Goal: Task Accomplishment & Management: Manage account settings

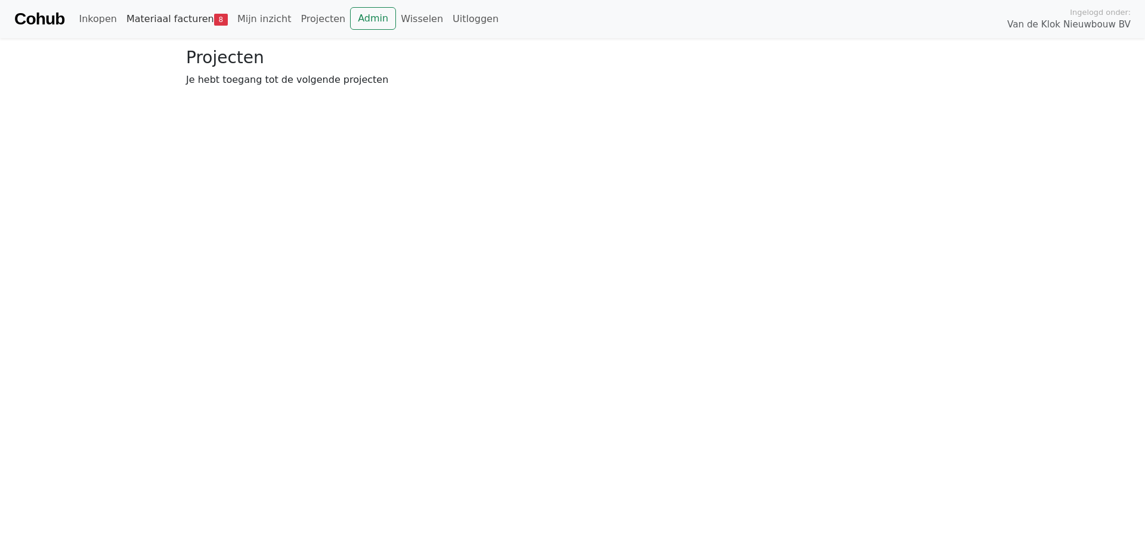
click at [196, 18] on link "Materiaal facturen 8" at bounding box center [177, 19] width 111 height 24
click at [308, 92] on span "Goedkeuren" at bounding box center [294, 87] width 58 height 11
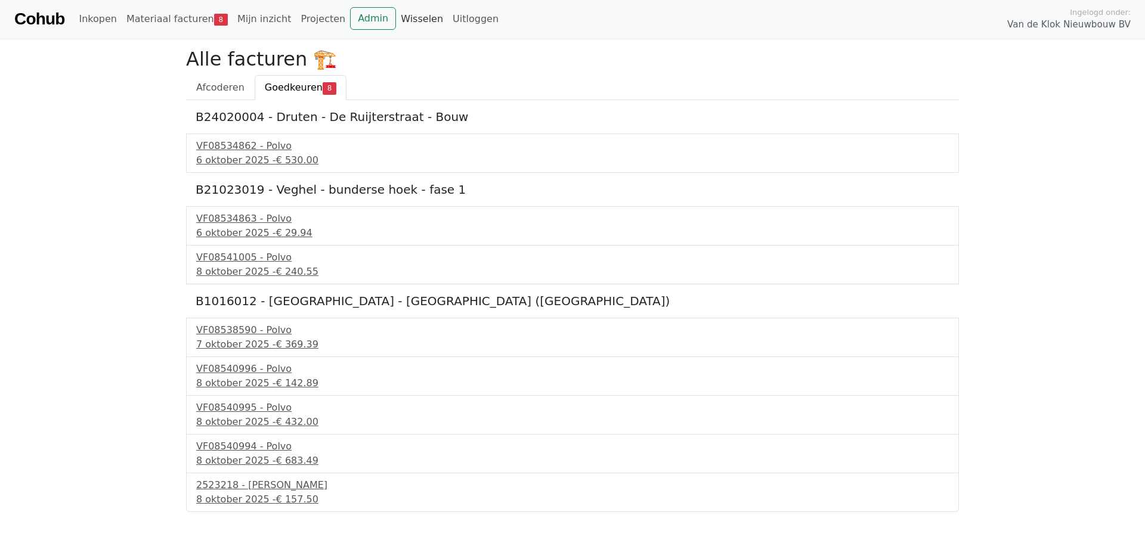
click at [396, 21] on link "Wisselen" at bounding box center [422, 19] width 52 height 24
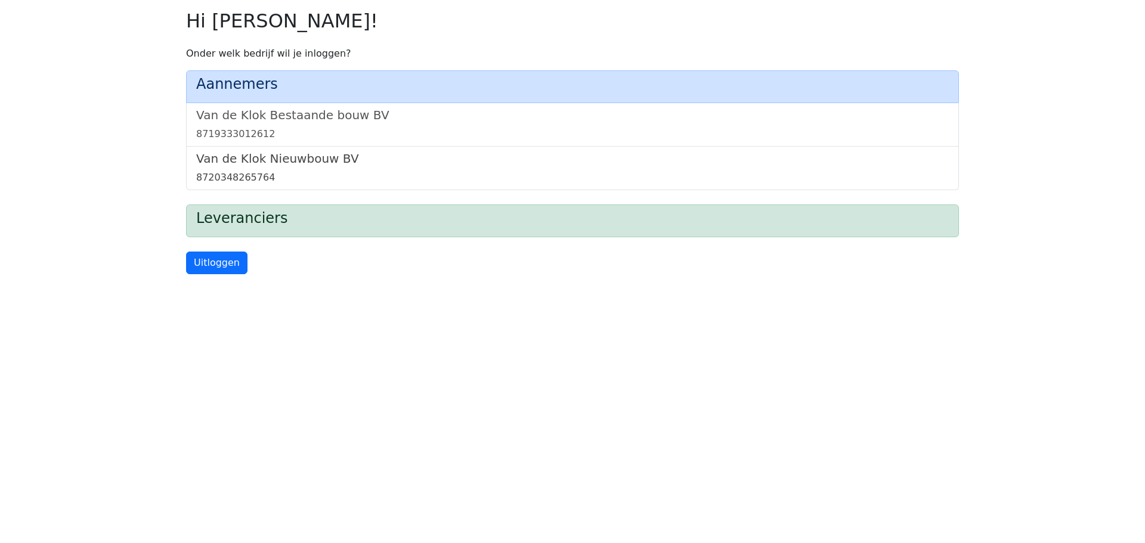
click at [324, 172] on div "8720348265764" at bounding box center [572, 178] width 752 height 14
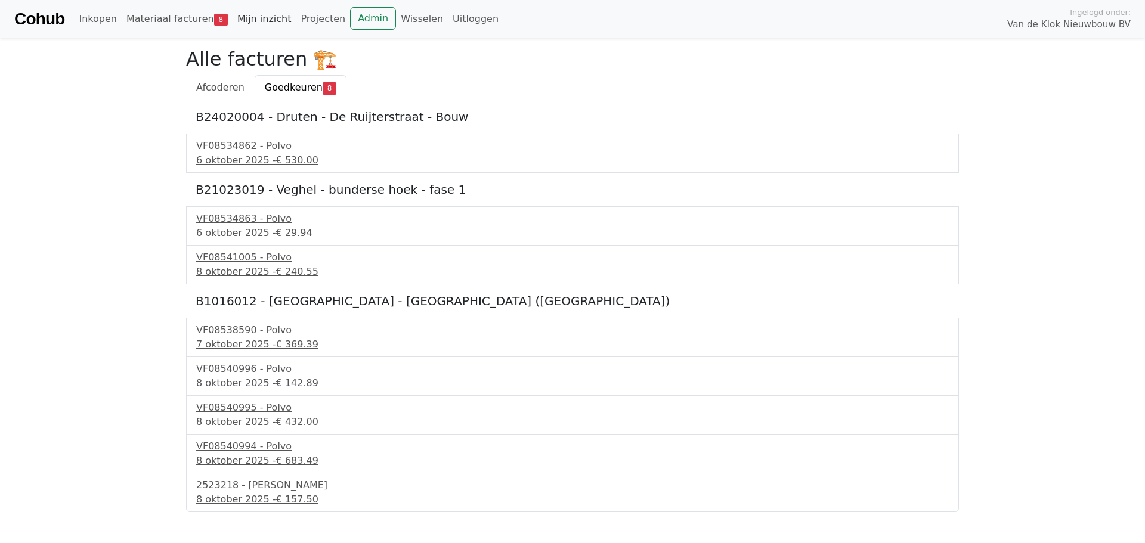
click at [259, 25] on link "Mijn inzicht" at bounding box center [265, 19] width 64 height 24
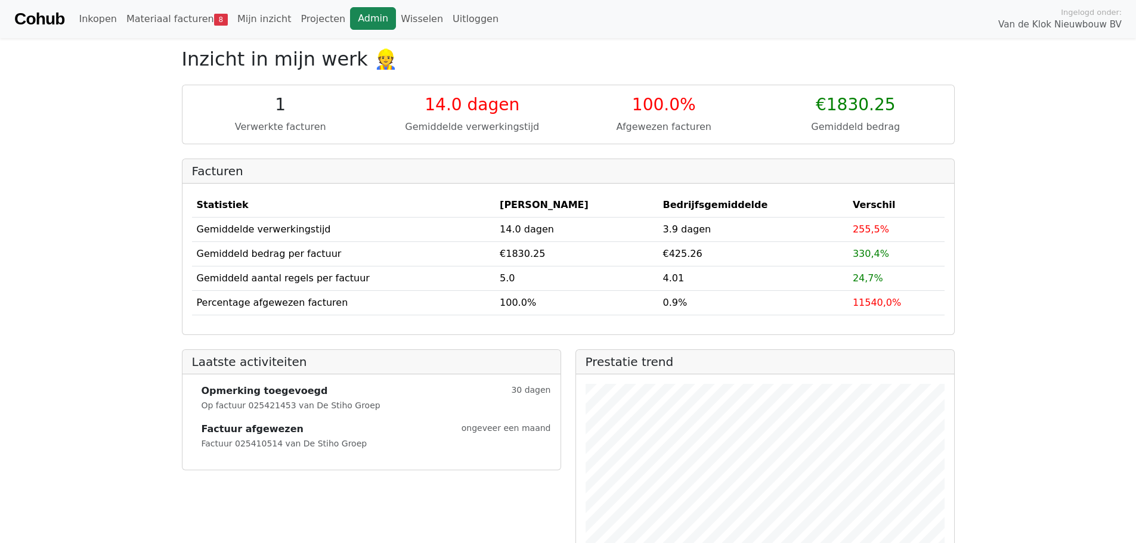
click at [350, 23] on link "Admin" at bounding box center [373, 18] width 46 height 23
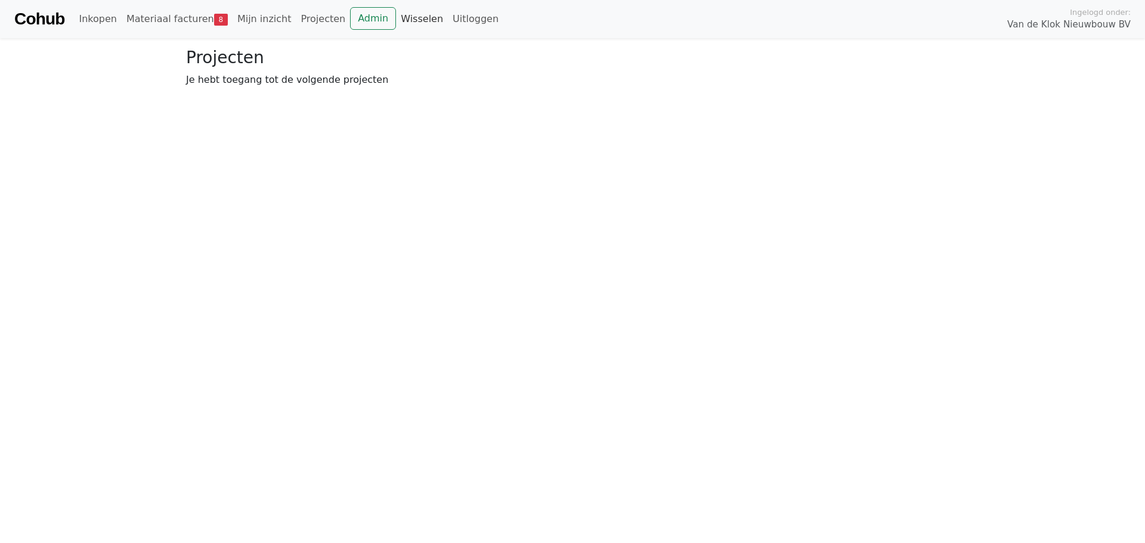
click at [396, 26] on link "Wisselen" at bounding box center [422, 19] width 52 height 24
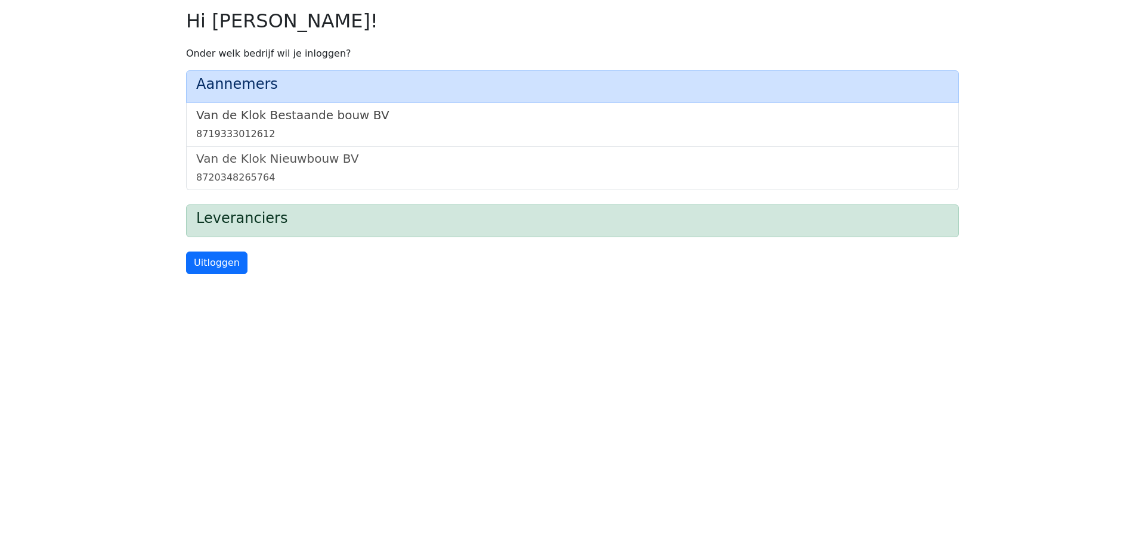
click at [283, 125] on link "Van de Klok Bestaande bouw BV 8719333012612" at bounding box center [572, 124] width 752 height 33
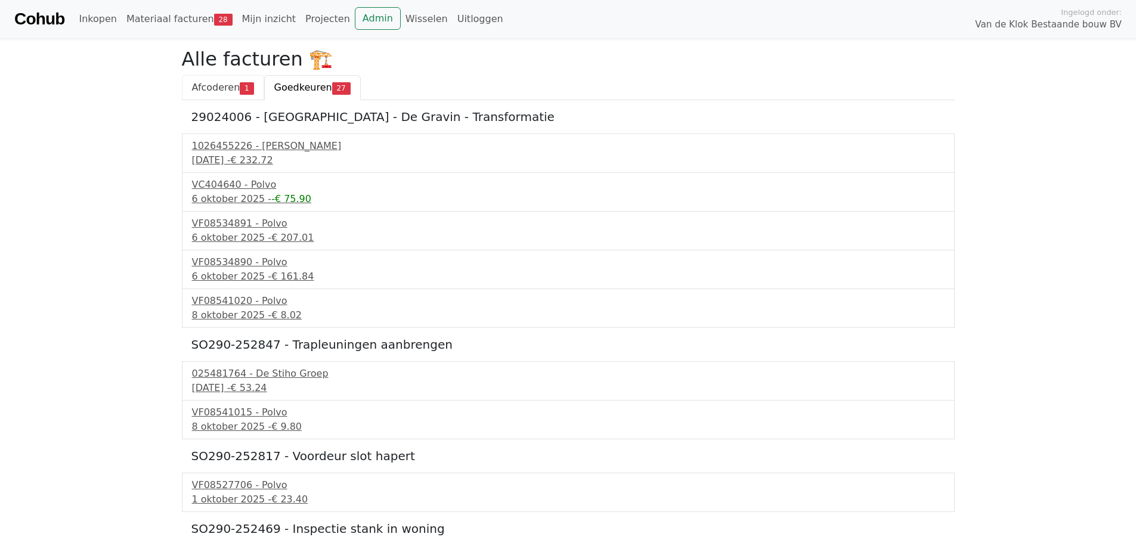
click at [222, 93] on span "Afcoderen" at bounding box center [216, 87] width 48 height 11
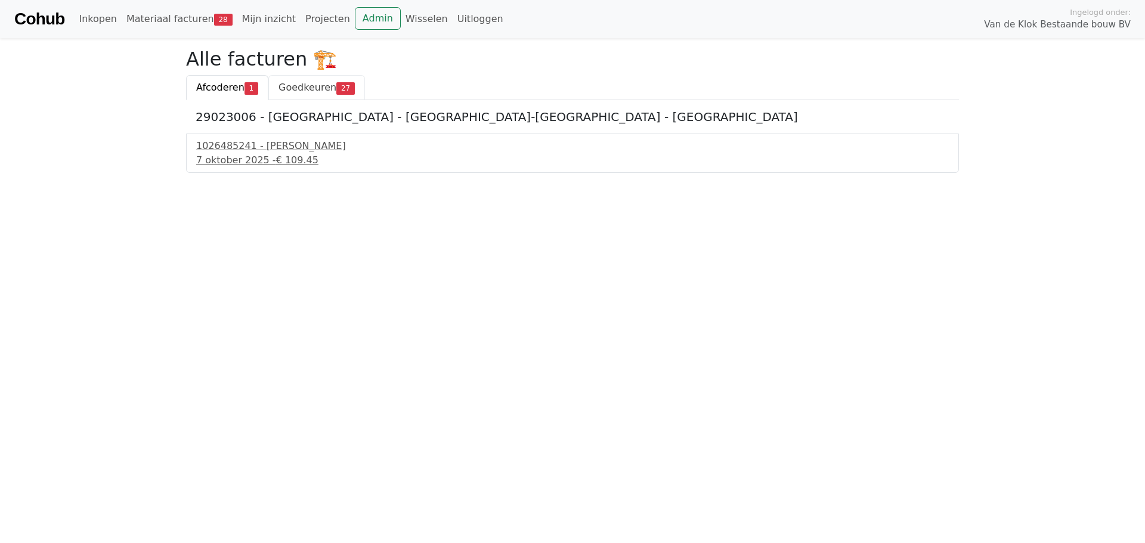
click at [321, 88] on span "Goedkeuren" at bounding box center [307, 87] width 58 height 11
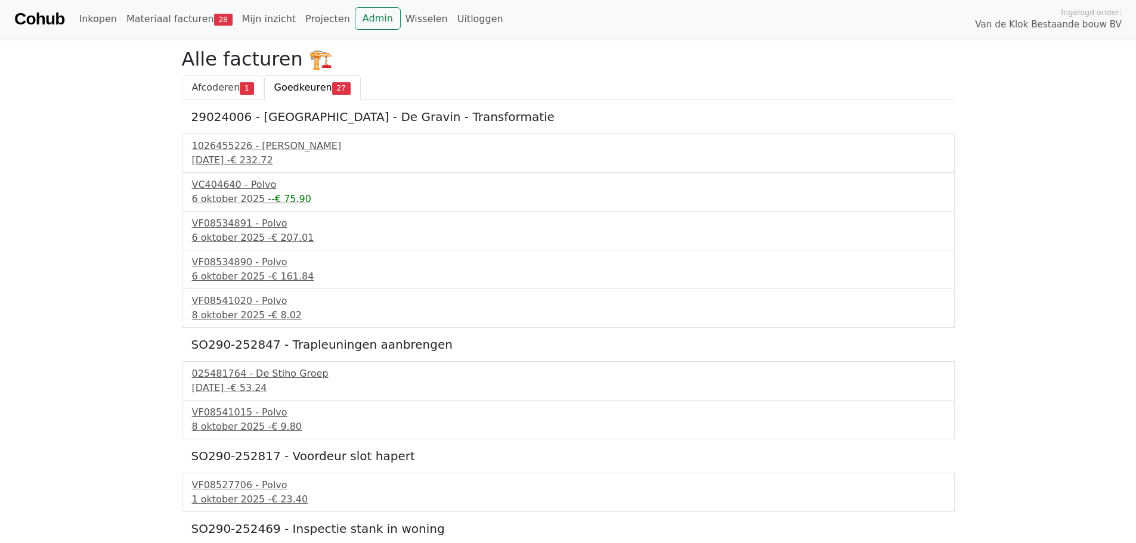
click at [206, 96] on link "Afcoderen 1" at bounding box center [223, 87] width 82 height 25
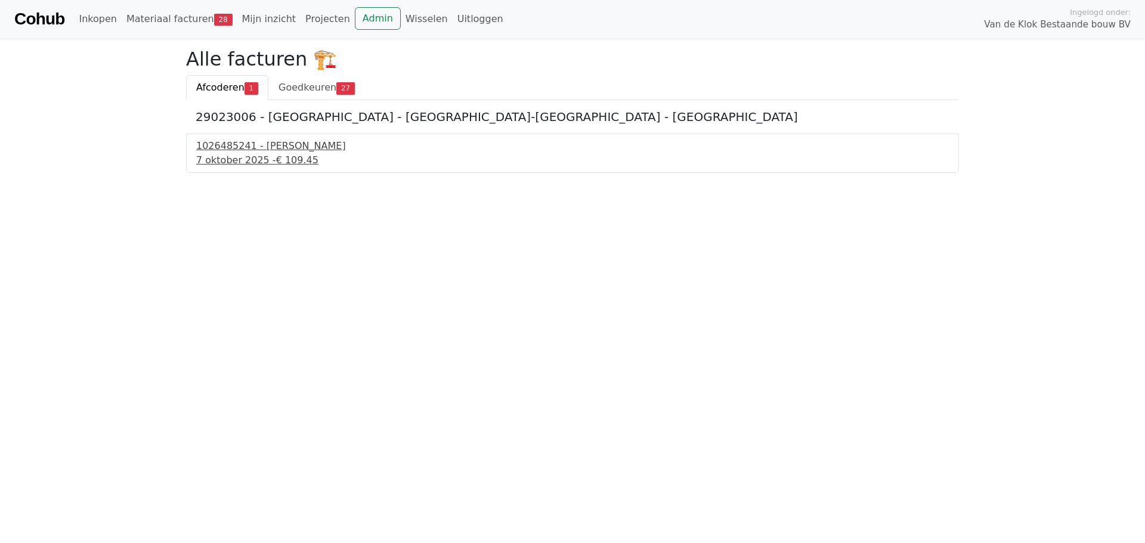
click at [250, 155] on div "[DATE] - € 109.45" at bounding box center [572, 160] width 752 height 14
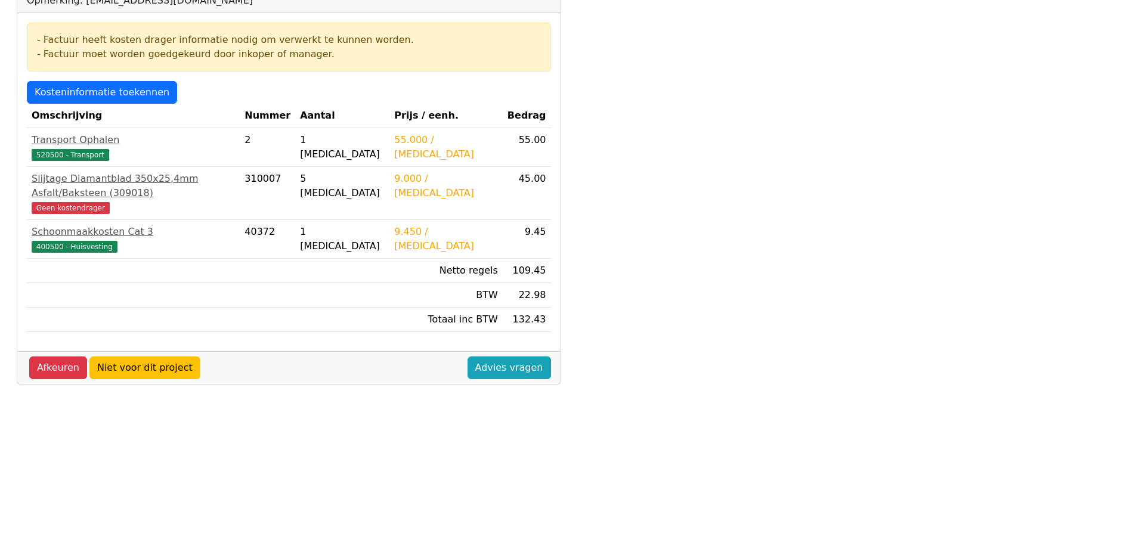
scroll to position [206, 0]
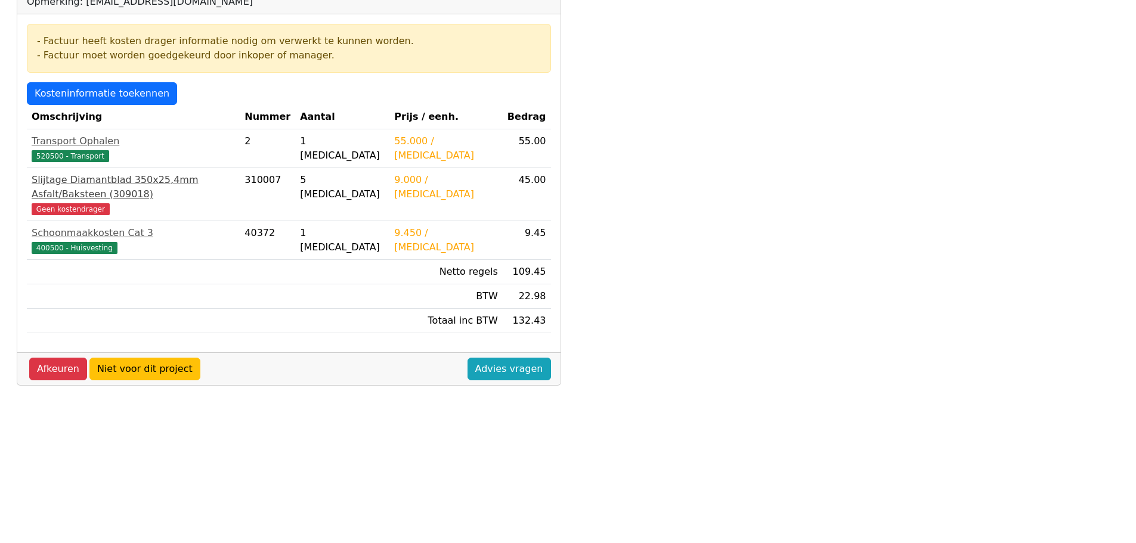
click at [81, 203] on span "Geen kostendrager" at bounding box center [71, 209] width 78 height 12
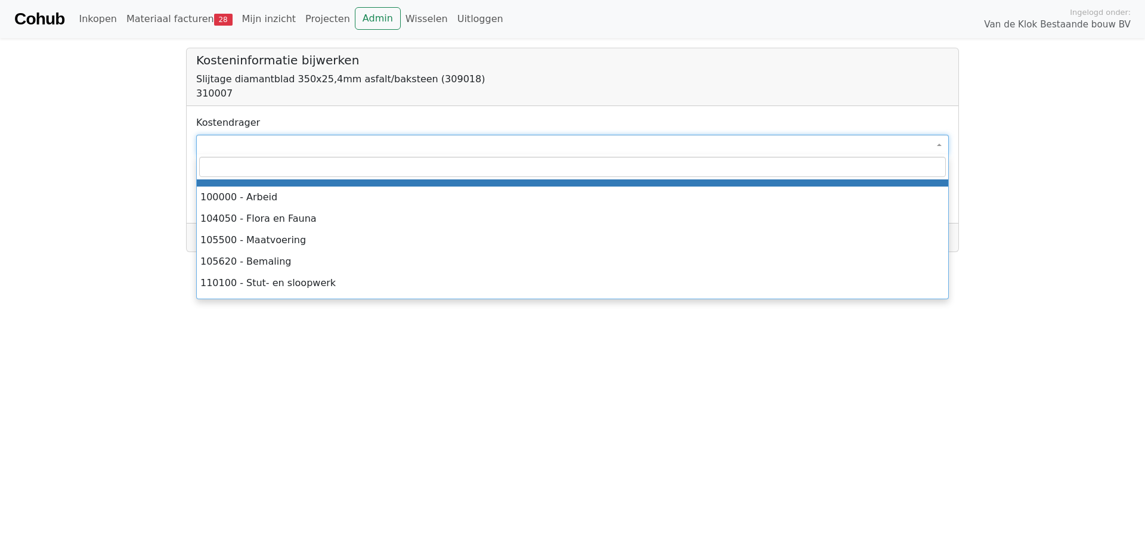
click at [317, 144] on span at bounding box center [572, 145] width 752 height 20
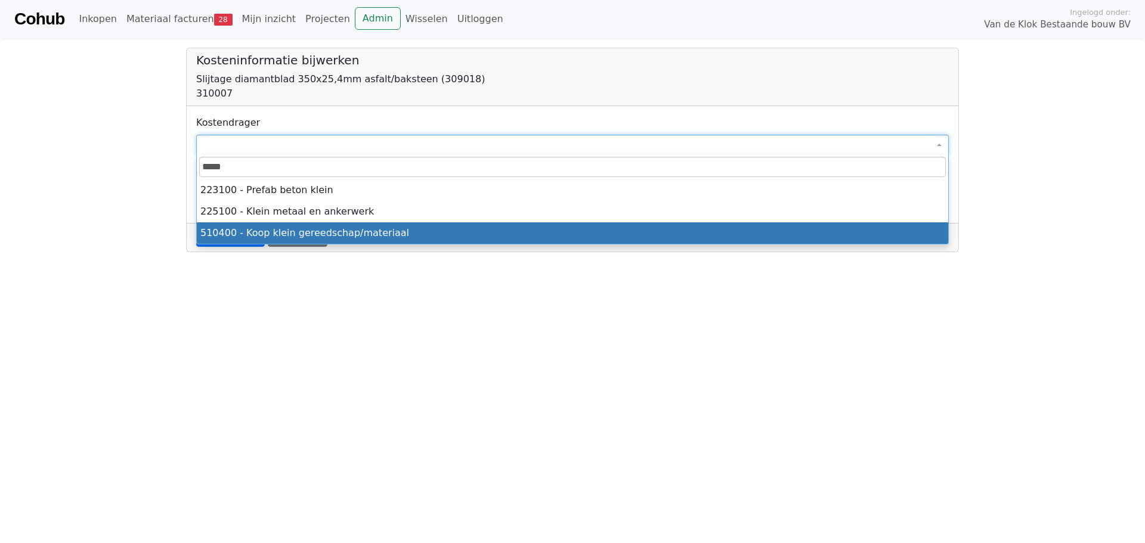
type input "*****"
select select "****"
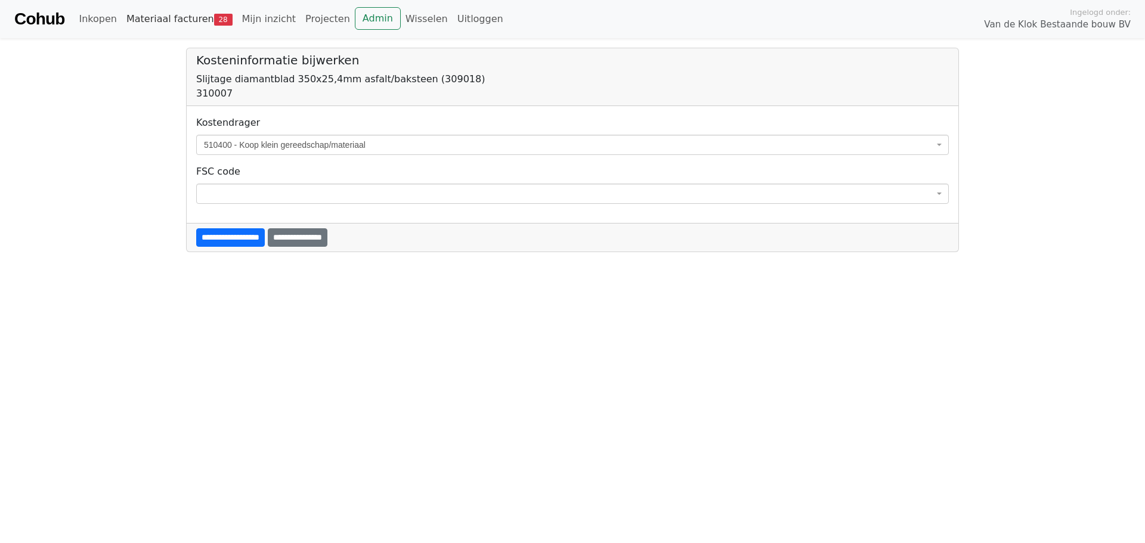
click at [190, 23] on link "Materiaal facturen 28" at bounding box center [180, 19] width 116 height 24
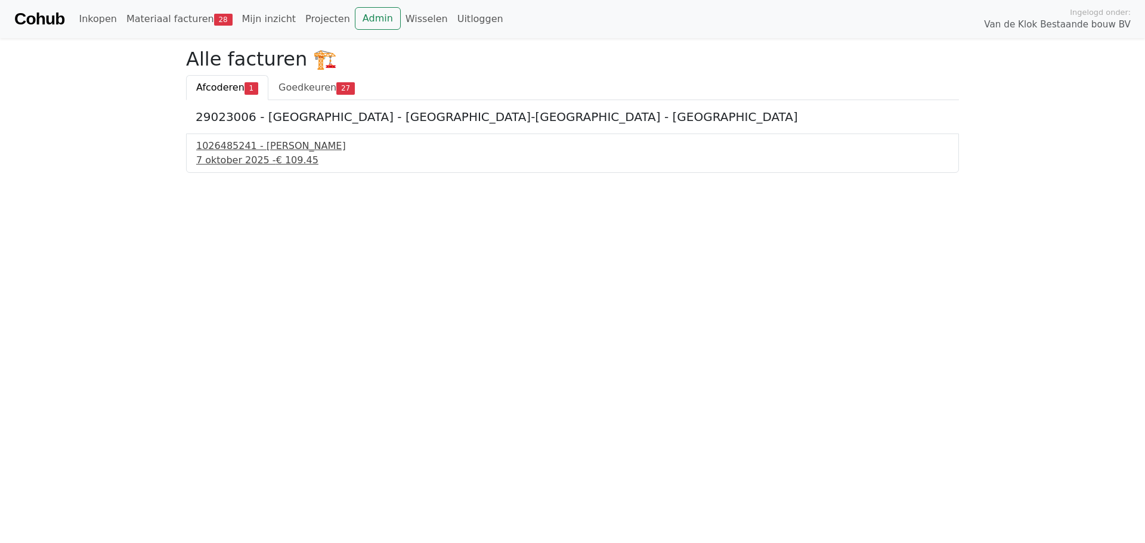
click at [256, 150] on div "1026485241 - Boels Verhuur" at bounding box center [572, 146] width 752 height 14
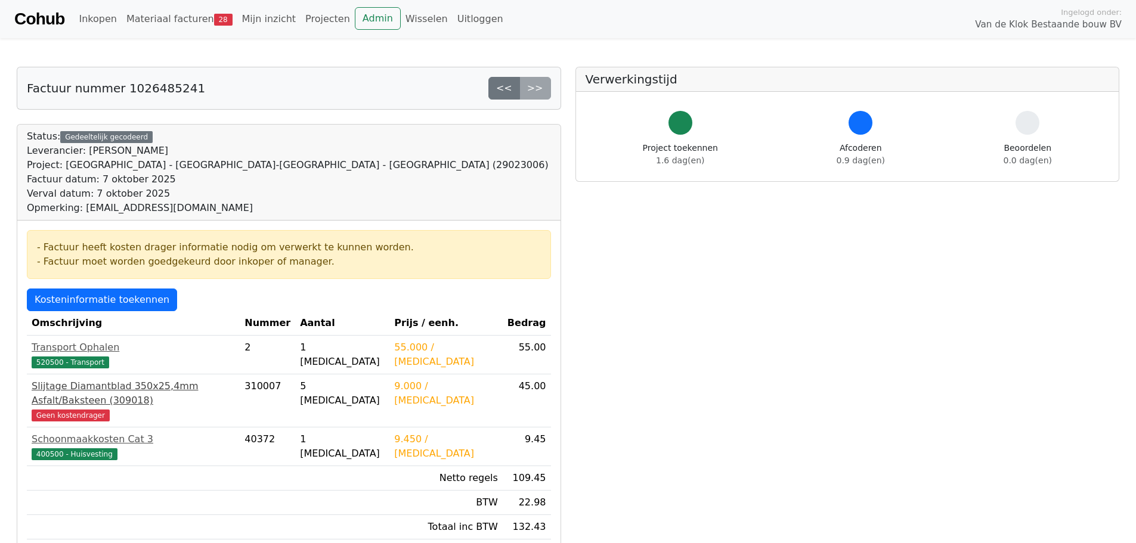
click at [75, 410] on span "Geen kostendrager" at bounding box center [71, 416] width 78 height 12
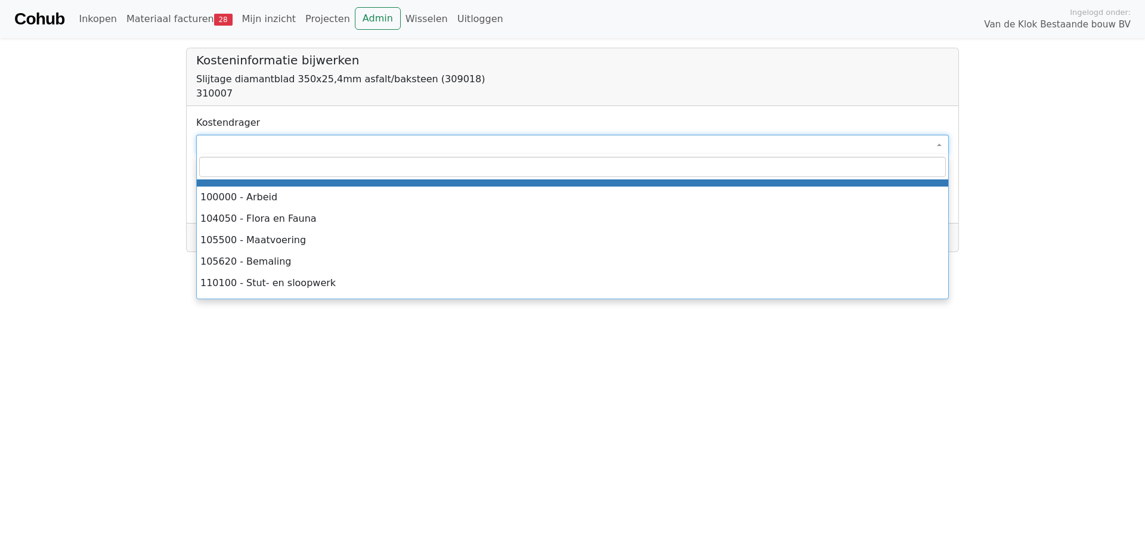
click at [349, 145] on span at bounding box center [572, 145] width 752 height 20
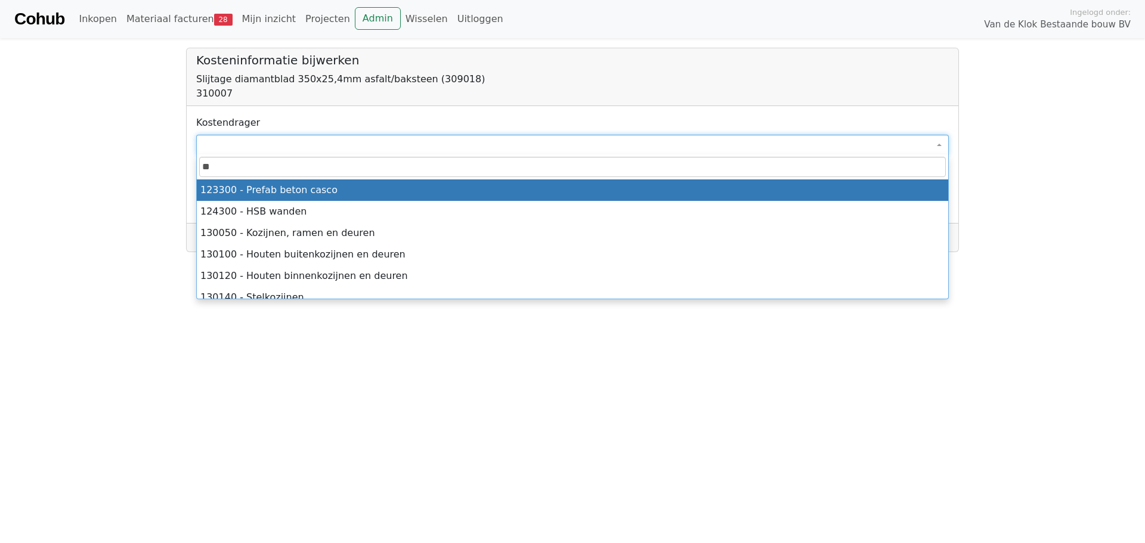
type input "*"
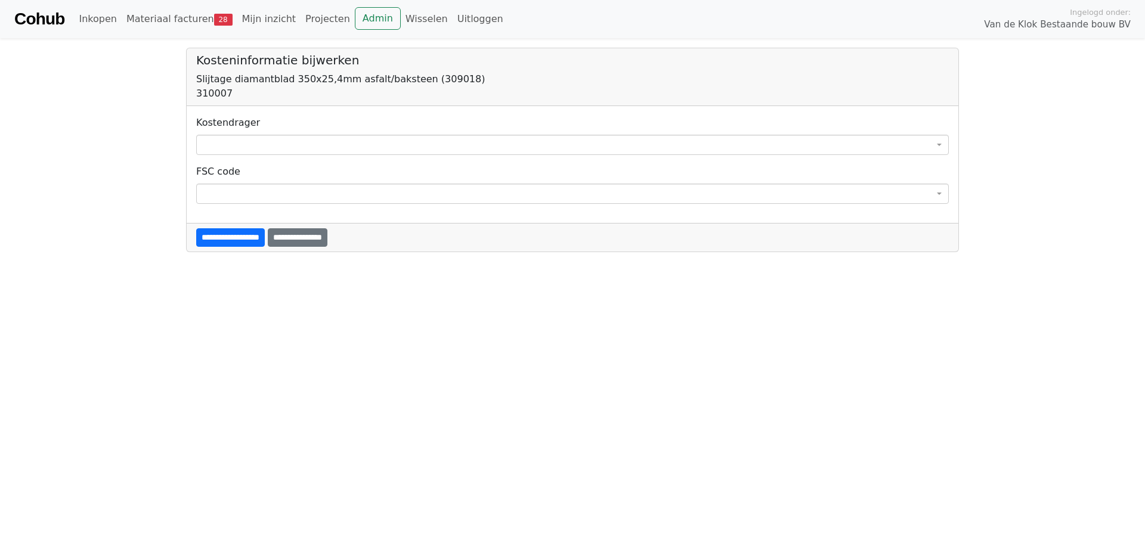
click at [156, 154] on body "**********" at bounding box center [572, 126] width 1145 height 252
click at [182, 16] on link "Materiaal facturen 28" at bounding box center [180, 19] width 116 height 24
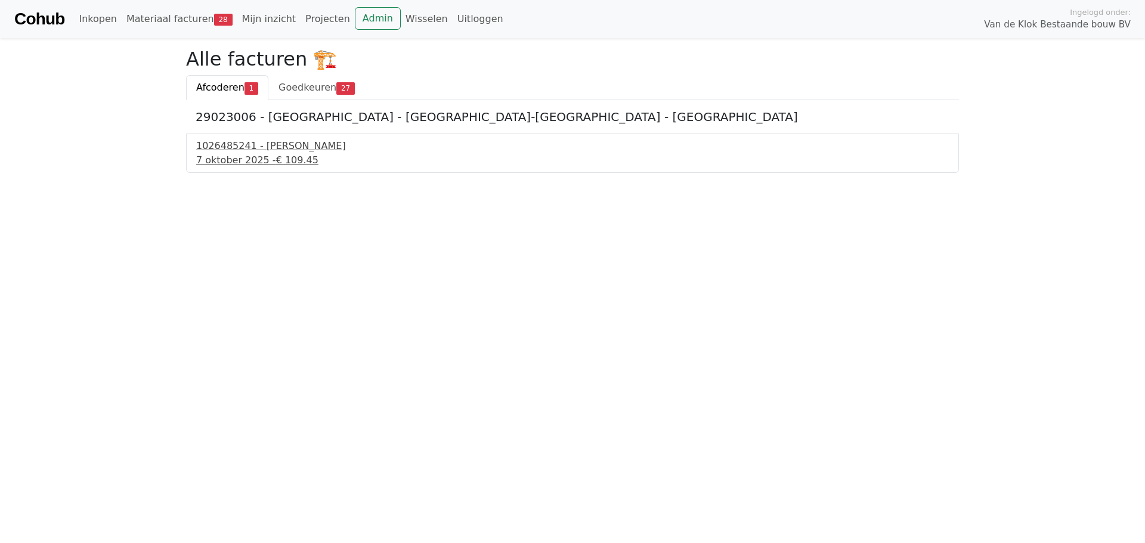
click at [244, 154] on div "[DATE] - € 109.45" at bounding box center [572, 160] width 752 height 14
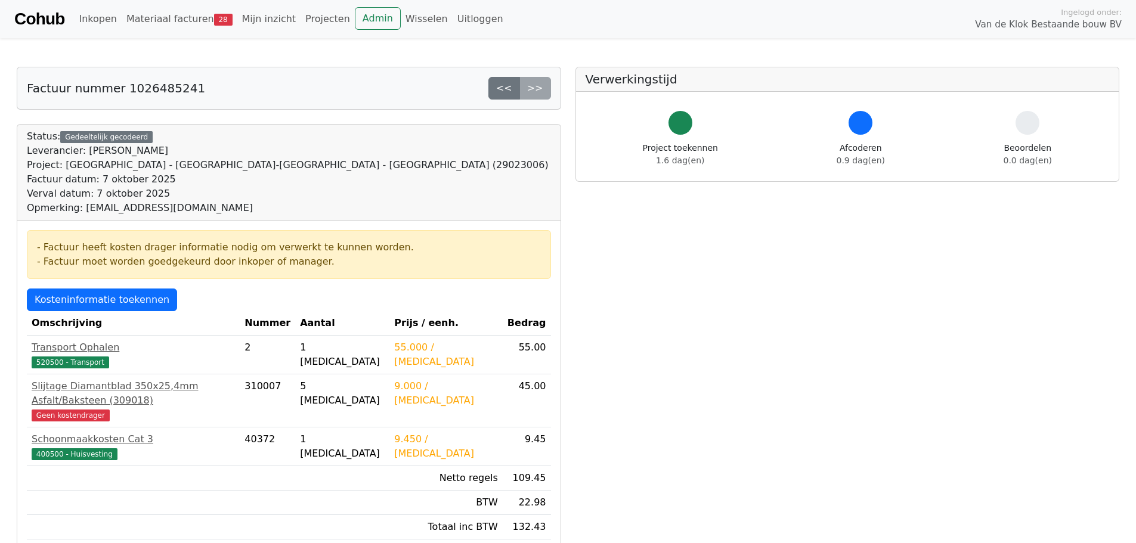
click at [1135, 156] on body "Cohub Inkopen Materiaal facturen 28 Mijn inzicht Projecten Admin Wisselen Uitlo…" at bounding box center [568, 428] width 1136 height 856
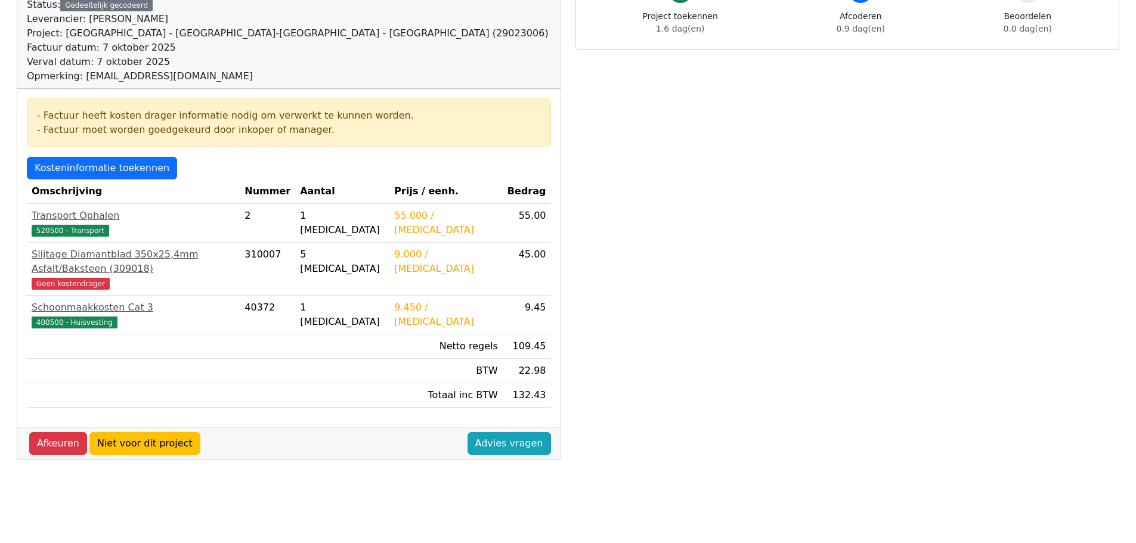
scroll to position [134, 0]
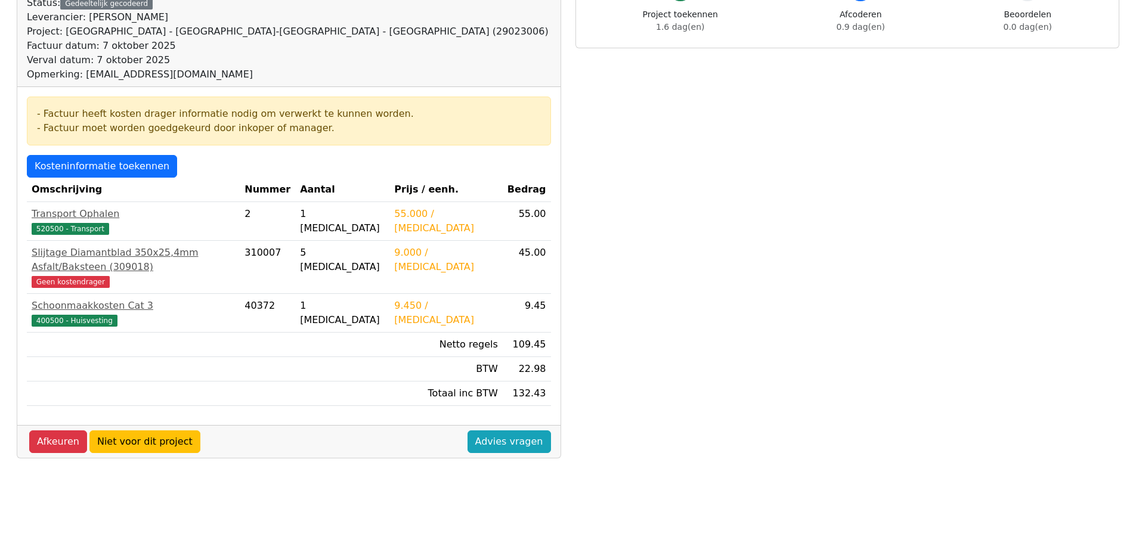
click at [315, 30] on div "Project: Amsterdam - Apollolaan-Beethovenstraat - Renovatie (29023006)" at bounding box center [288, 31] width 522 height 14
copy div "29023006"
click at [171, 253] on div "Slijtage Diamantblad 350x25,4mm Asfalt/Baksteen (309018)" at bounding box center [133, 260] width 203 height 29
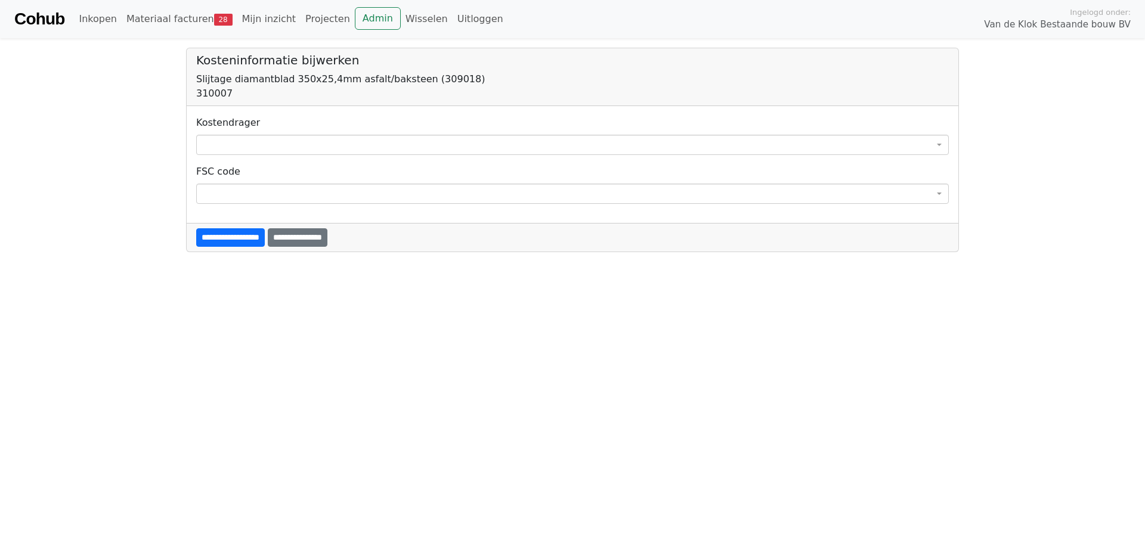
click at [199, 82] on div "Slijtage diamantblad 350x25,4mm asfalt/baksteen (309018)" at bounding box center [572, 79] width 752 height 14
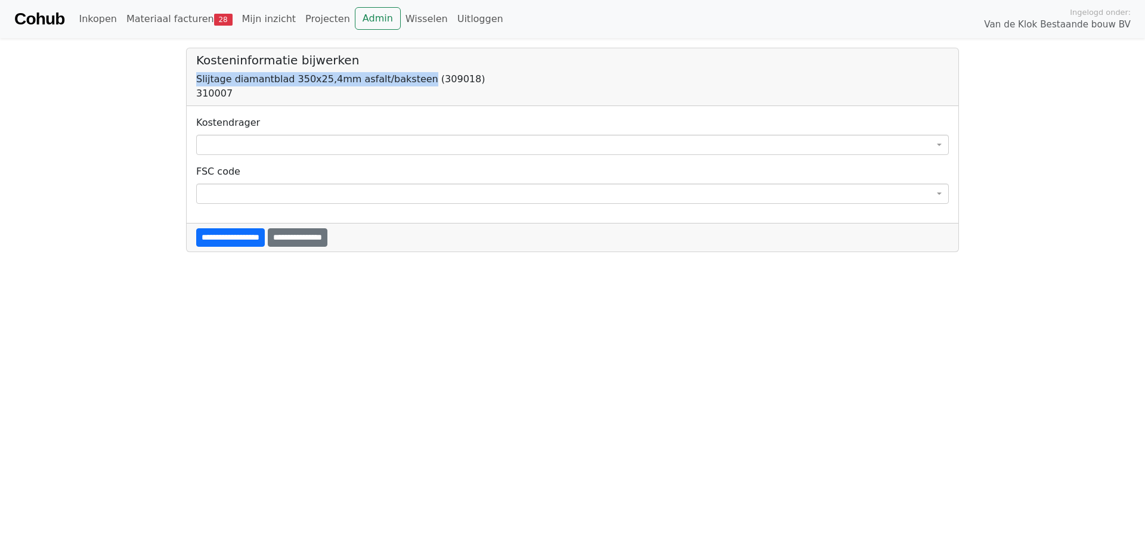
drag, startPoint x: 190, startPoint y: 80, endPoint x: 405, endPoint y: 75, distance: 214.7
click at [405, 75] on div "Kosteninformatie bijwerken Slijtage diamantblad 350x25,4mm asfalt/baksteen (309…" at bounding box center [573, 77] width 772 height 58
copy div "Slijtage diamantblad 350x25,4mm asfalt/baksteen"
click at [278, 114] on div "**********" at bounding box center [573, 164] width 772 height 117
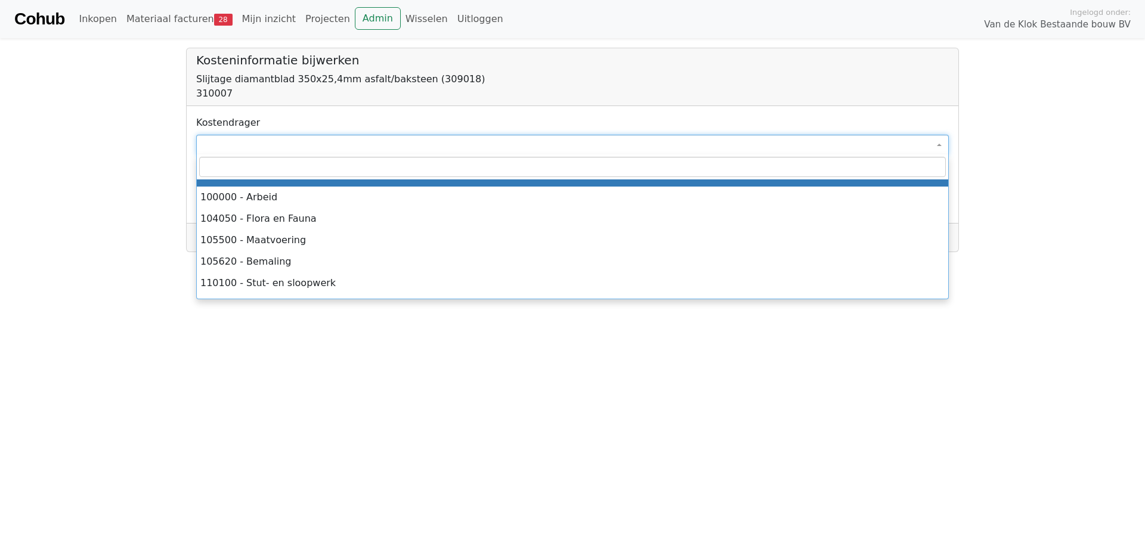
click at [282, 135] on span at bounding box center [572, 145] width 752 height 20
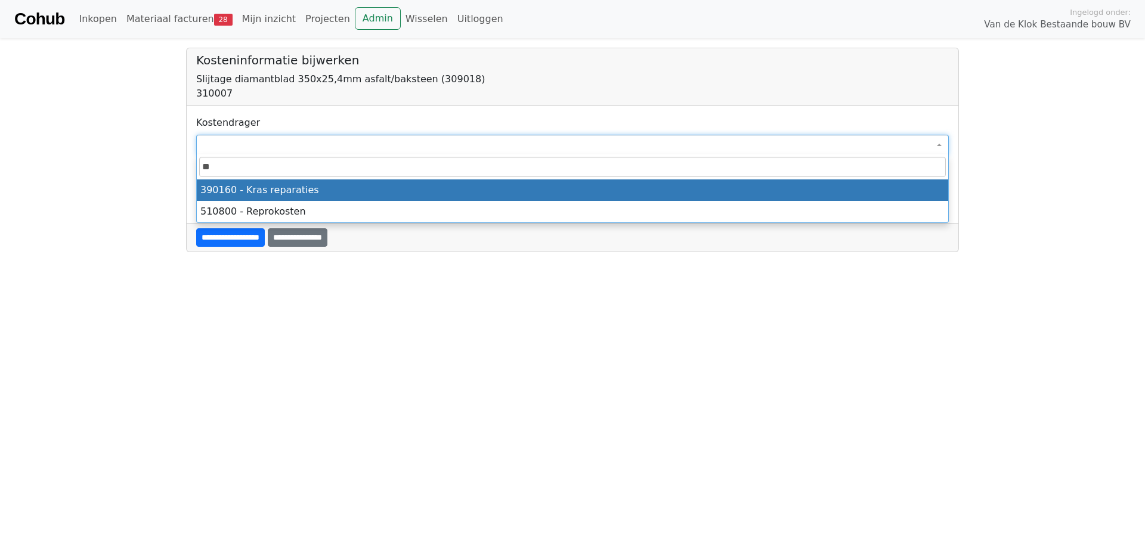
type input "*"
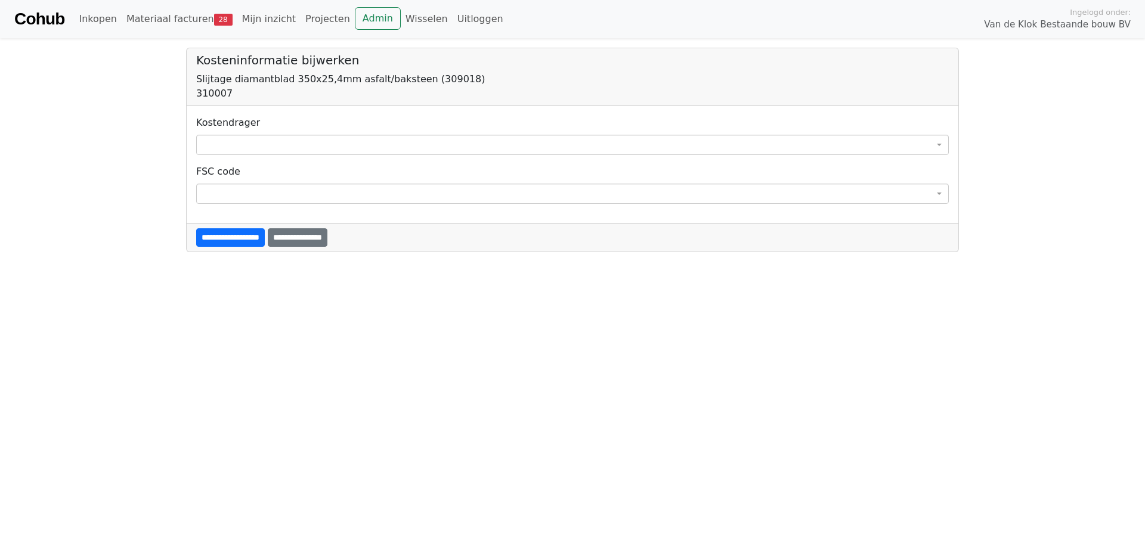
click at [69, 143] on body "**********" at bounding box center [572, 126] width 1145 height 252
click at [178, 16] on link "Materiaal facturen 28" at bounding box center [180, 19] width 116 height 24
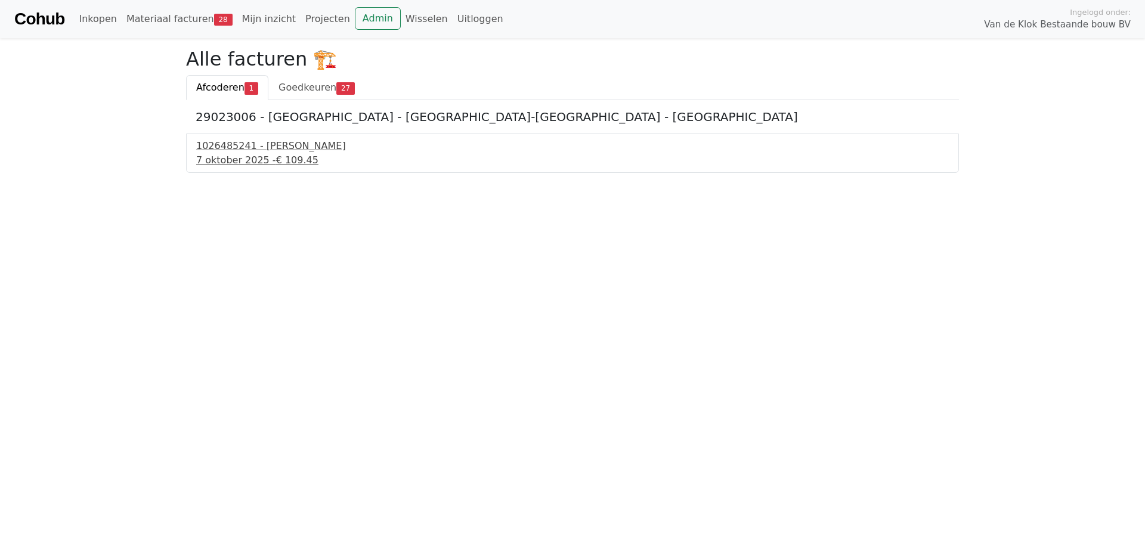
click at [265, 153] on div "1026485241 - Boels Verhuur" at bounding box center [572, 146] width 752 height 14
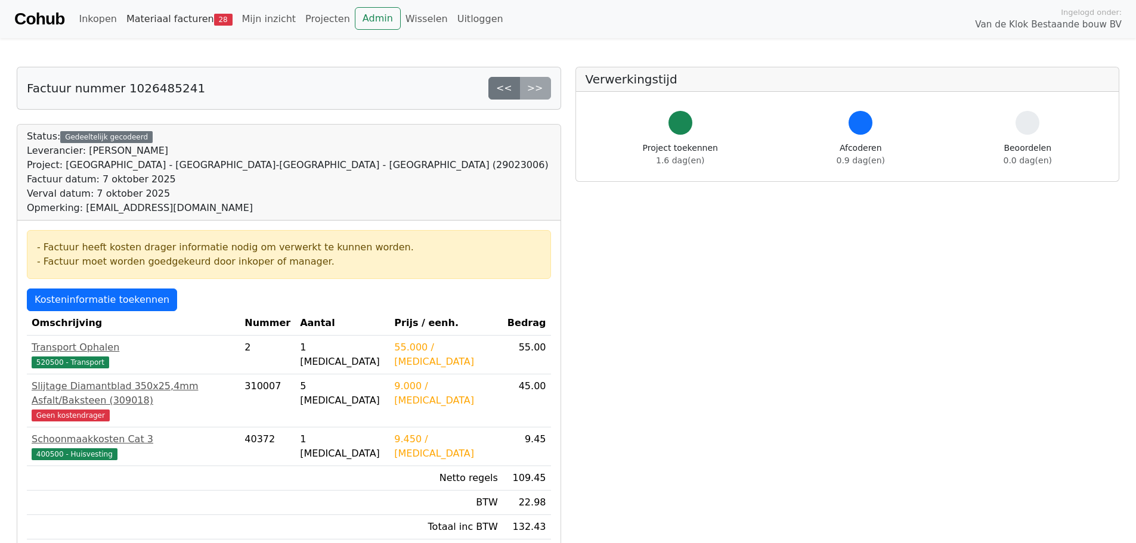
click at [214, 22] on span "28" at bounding box center [223, 20] width 18 height 12
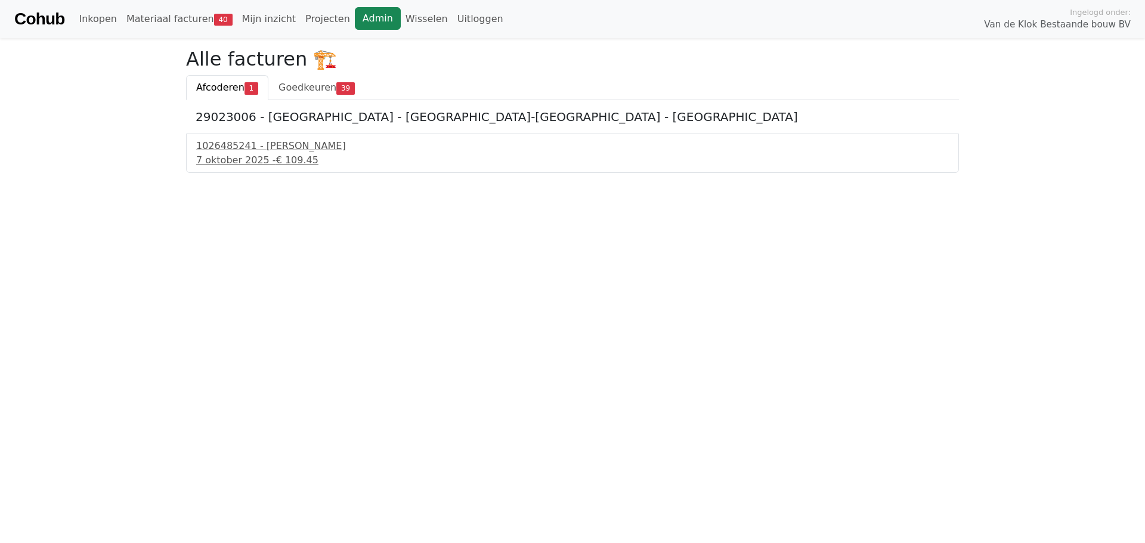
click at [355, 26] on link "Admin" at bounding box center [378, 18] width 46 height 23
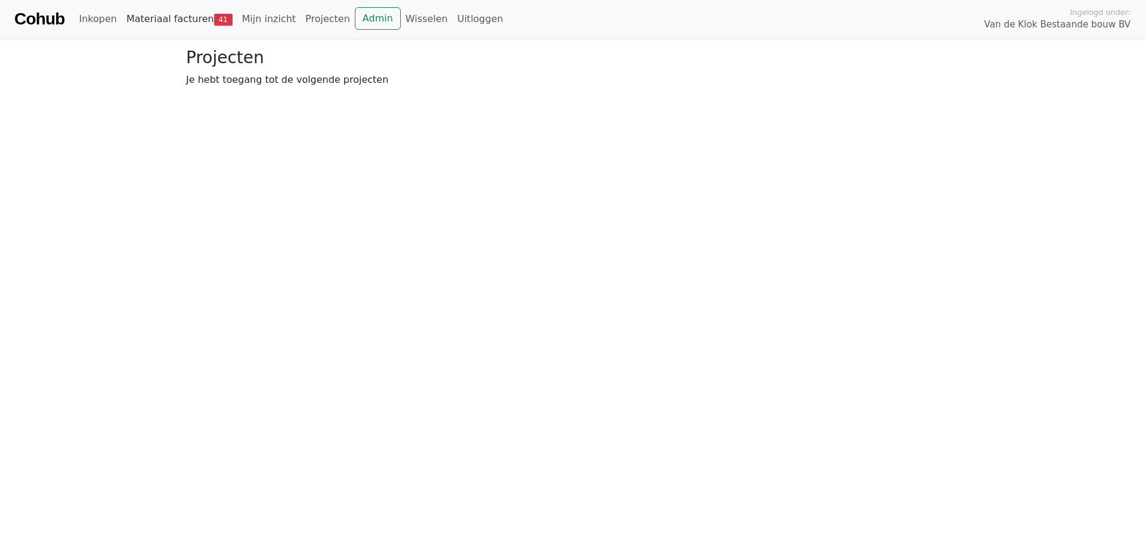
click at [179, 29] on link "Materiaal facturen 41" at bounding box center [180, 19] width 116 height 24
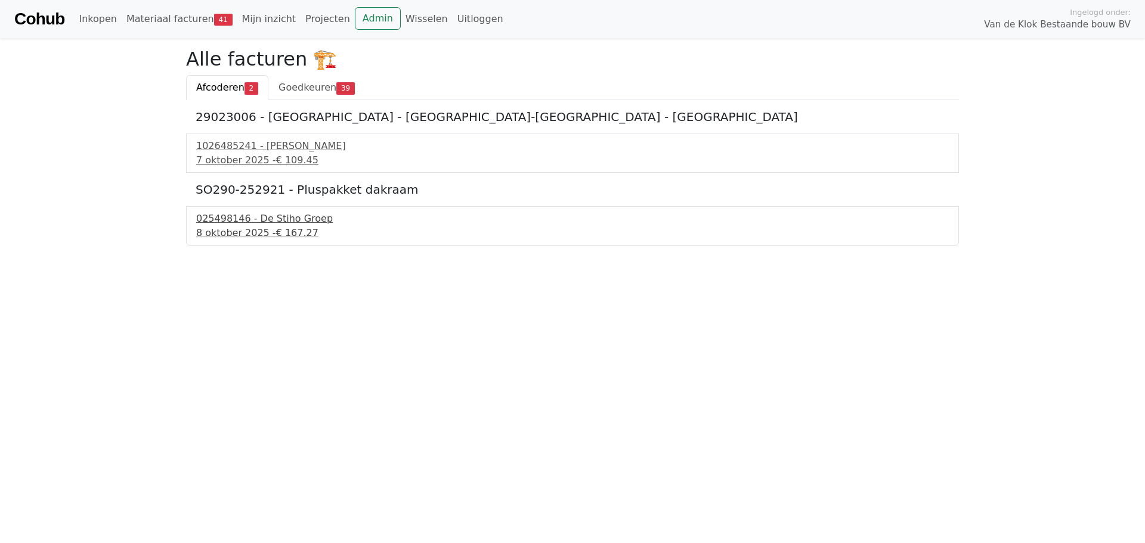
click at [262, 230] on div "[DATE] - € 167.27" at bounding box center [572, 233] width 752 height 14
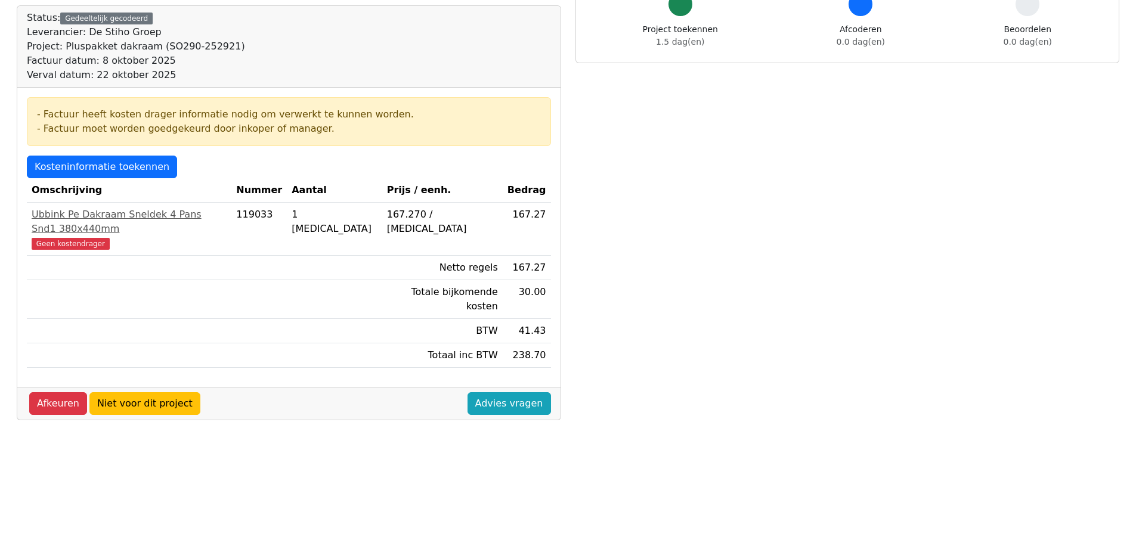
scroll to position [132, 0]
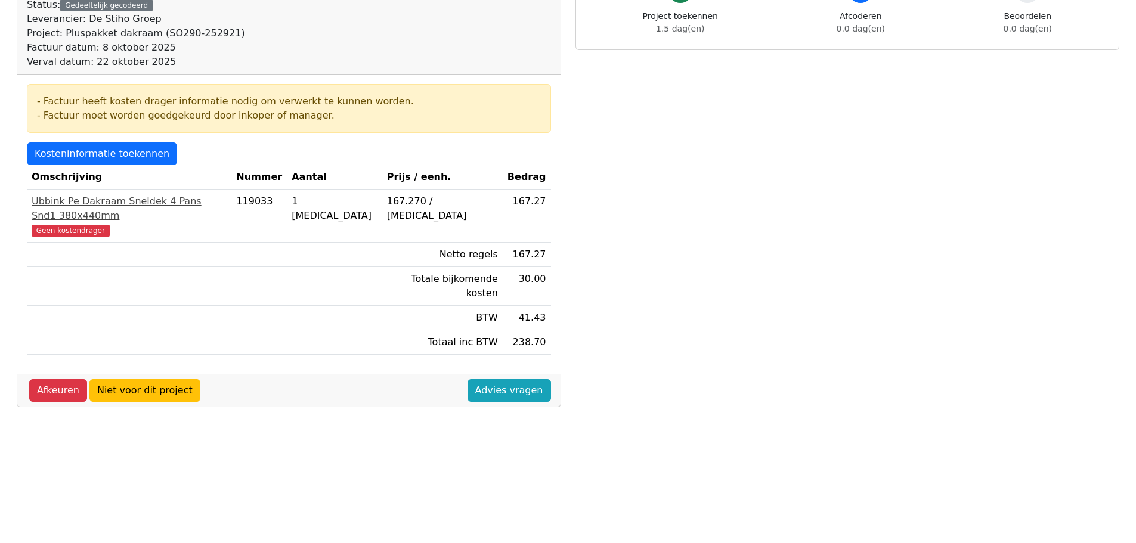
click at [131, 200] on div "Ubbink Pe Dakraam Sneldek 4 Pans Snd1 380x440mm" at bounding box center [129, 208] width 195 height 29
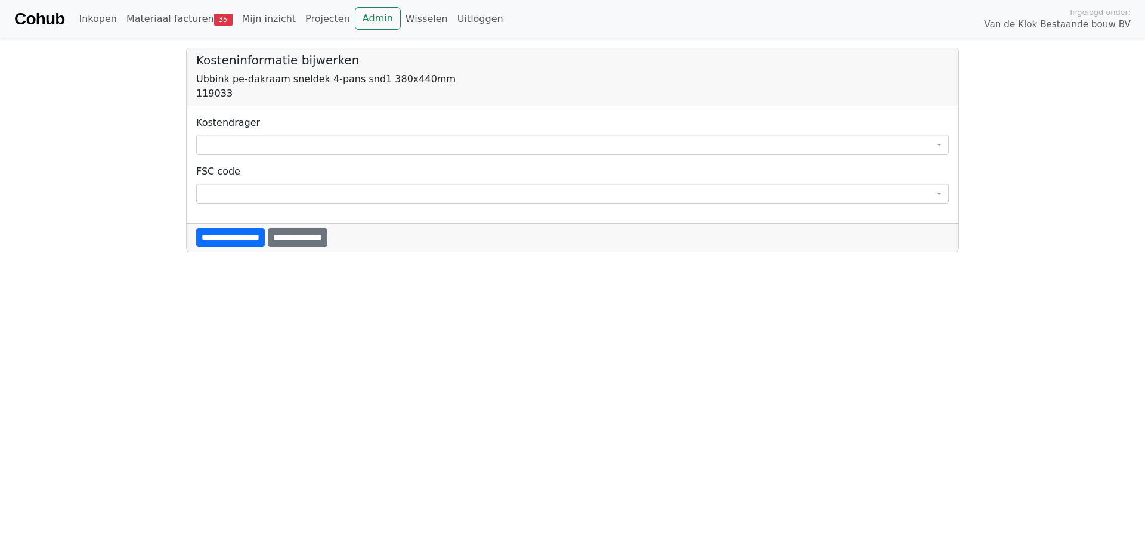
click at [218, 82] on div "Ubbink pe-dakraam sneldek 4-pans snd1 380x440mm" at bounding box center [572, 79] width 752 height 14
copy div "Ubbink"
click at [151, 103] on body "**********" at bounding box center [572, 126] width 1145 height 252
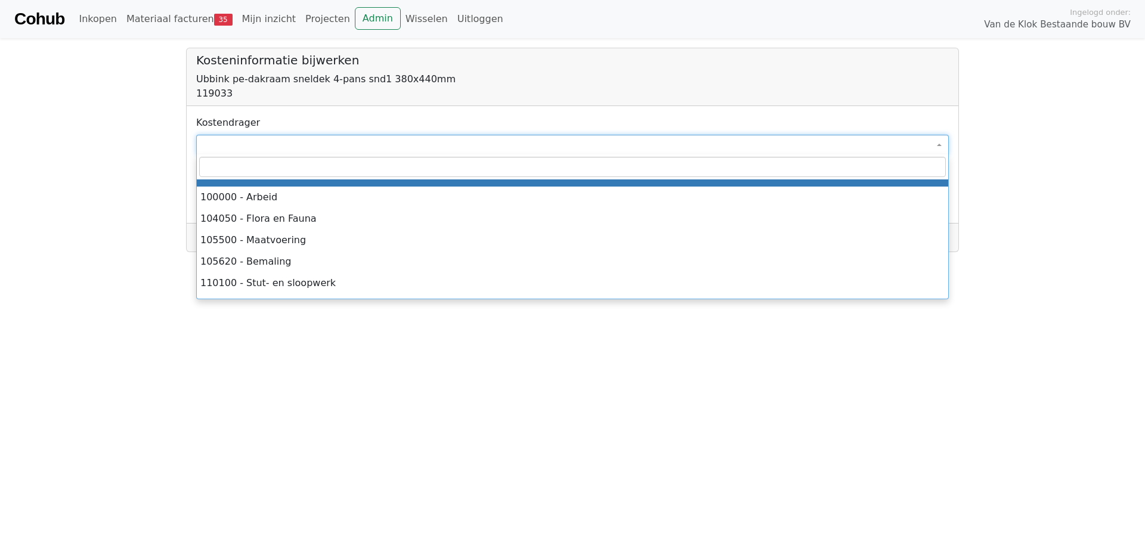
click at [267, 140] on span at bounding box center [572, 145] width 752 height 20
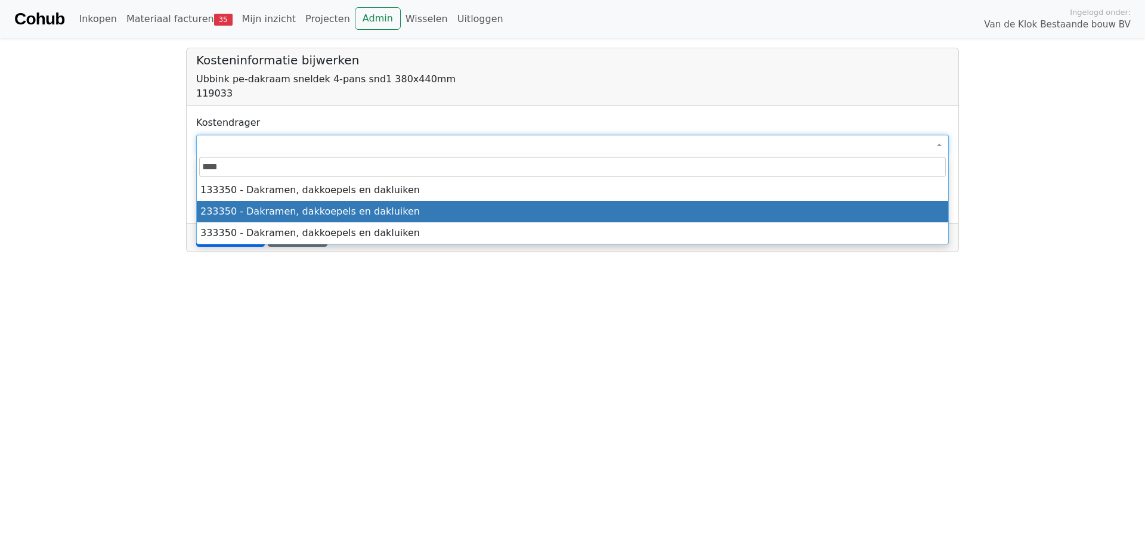
type input "****"
select select "****"
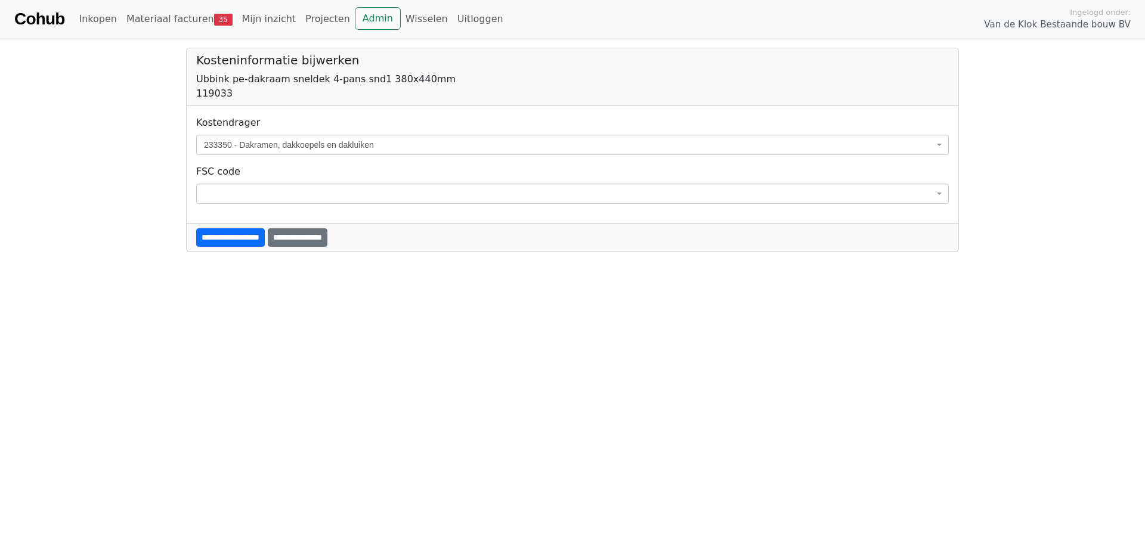
click at [165, 202] on body "**********" at bounding box center [572, 126] width 1145 height 252
click at [234, 238] on input "**********" at bounding box center [230, 237] width 69 height 18
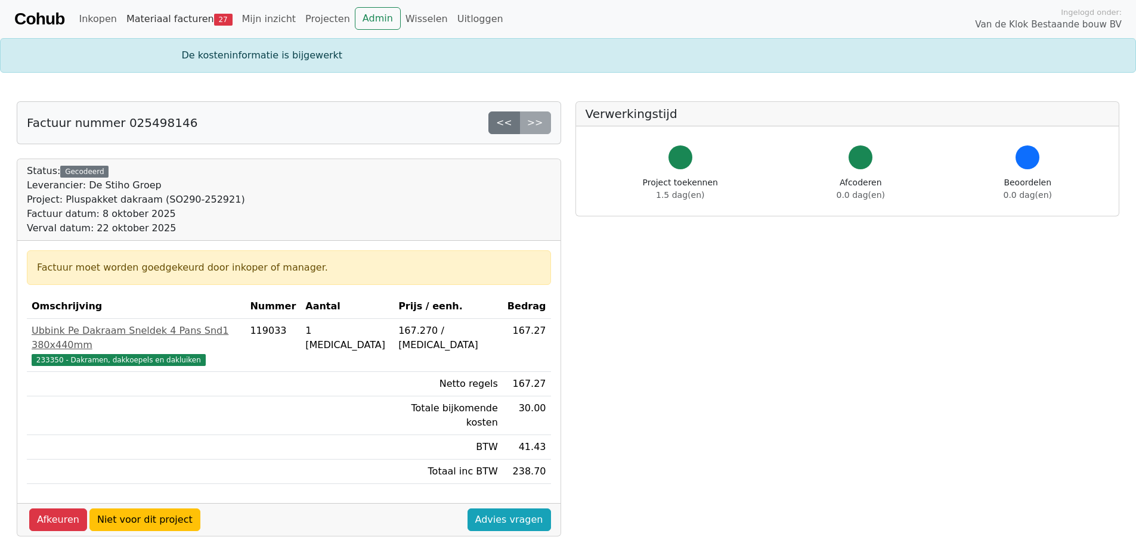
click at [193, 23] on link "Materiaal facturen 27" at bounding box center [180, 19] width 116 height 24
